Goal: Task Accomplishment & Management: Manage account settings

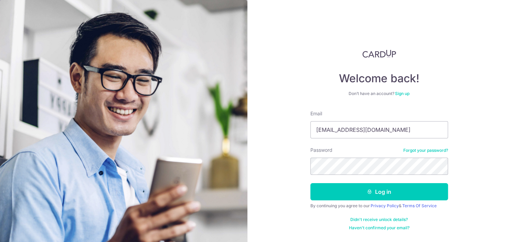
type input "[EMAIL_ADDRESS][DOMAIN_NAME]"
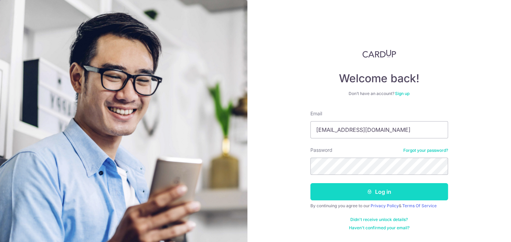
click at [420, 193] on button "Log in" at bounding box center [380, 191] width 138 height 17
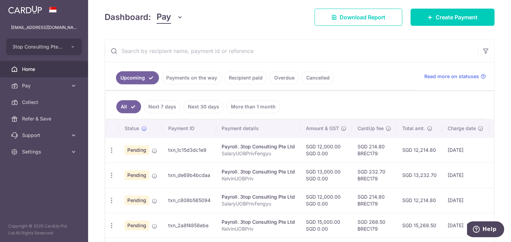
scroll to position [139, 0]
